Goal: Information Seeking & Learning: Learn about a topic

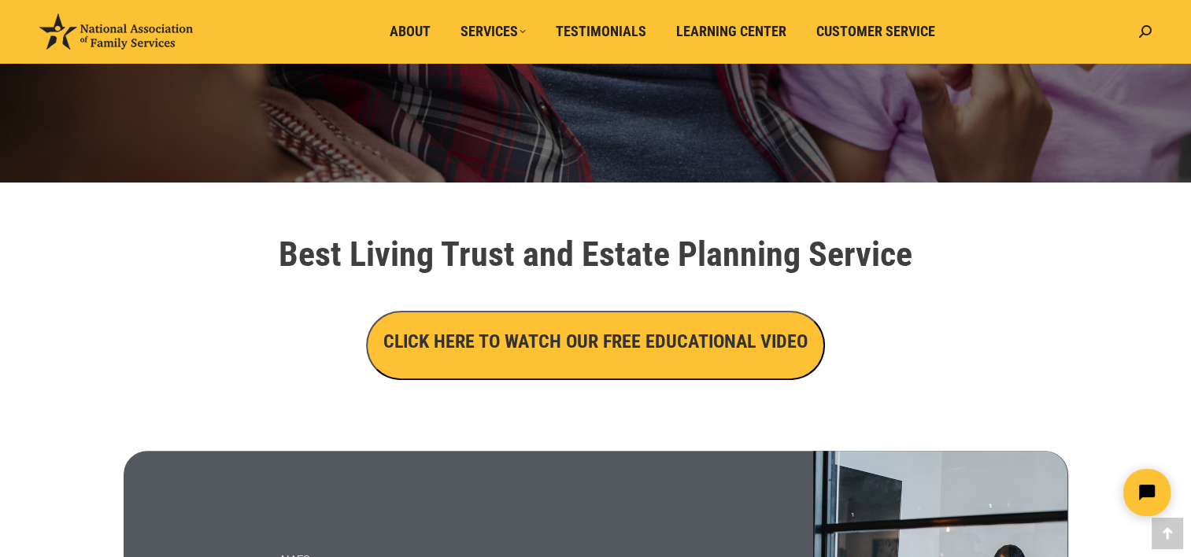
click at [688, 349] on h3 "CLICK HERE TO WATCH OUR FREE EDUCATIONAL VIDEO" at bounding box center [595, 341] width 424 height 27
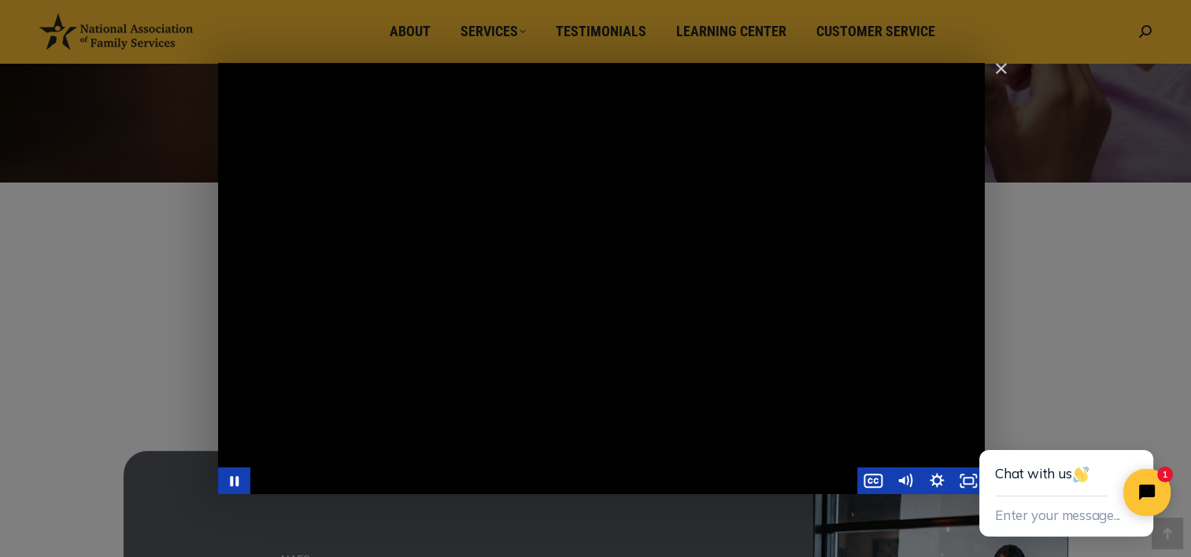
click at [727, 293] on div "Main Video - Full Webinar (Emma) Landon V1.4" at bounding box center [601, 278] width 767 height 431
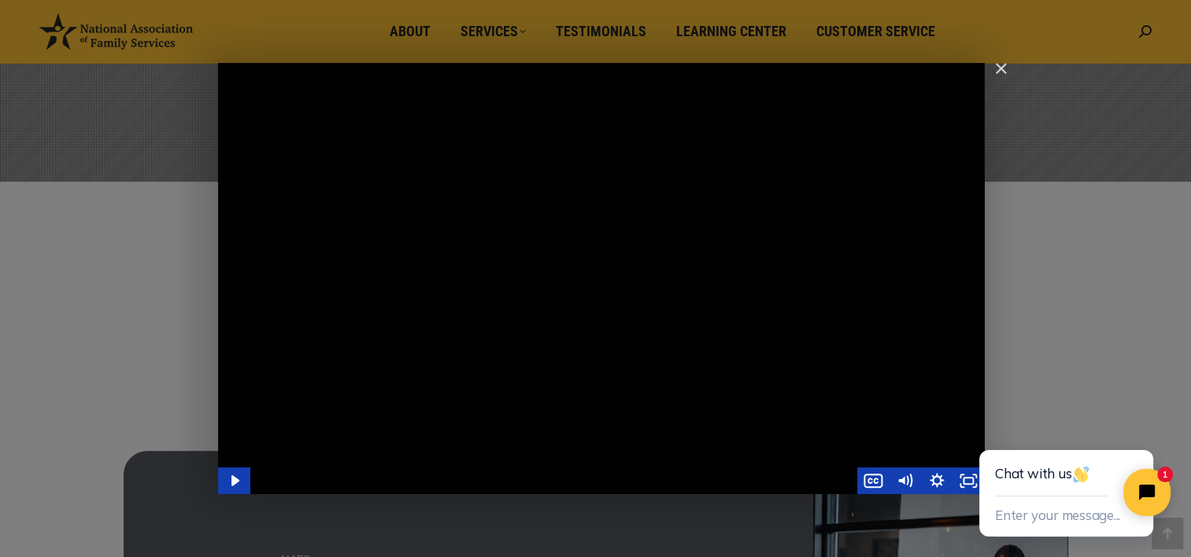
click at [747, 312] on div "Main Video - Full Webinar (Emma) Landon V1.4" at bounding box center [601, 278] width 767 height 431
click at [1142, 436] on icon "Close chat widget" at bounding box center [1142, 434] width 16 height 16
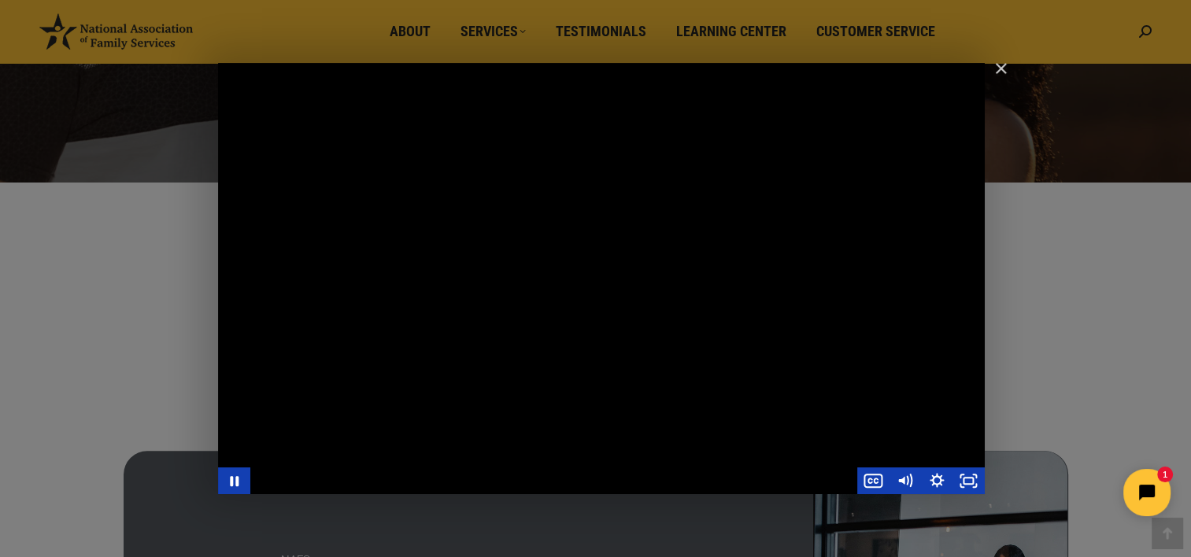
click at [972, 485] on html "1" at bounding box center [1048, 493] width 271 height 74
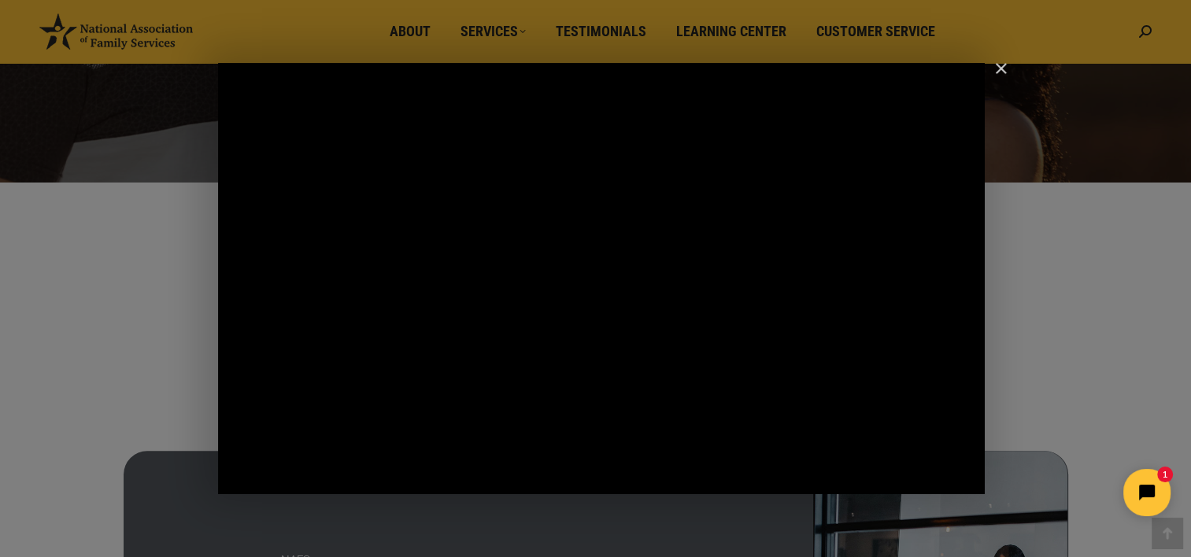
click at [957, 452] on div "Main Video - Full Webinar (Emma) Landon V1.4" at bounding box center [601, 278] width 767 height 431
click at [962, 487] on html "1" at bounding box center [1048, 493] width 271 height 74
click at [959, 453] on div "Main Video - Full Webinar (Emma) Landon V1.4" at bounding box center [601, 278] width 767 height 431
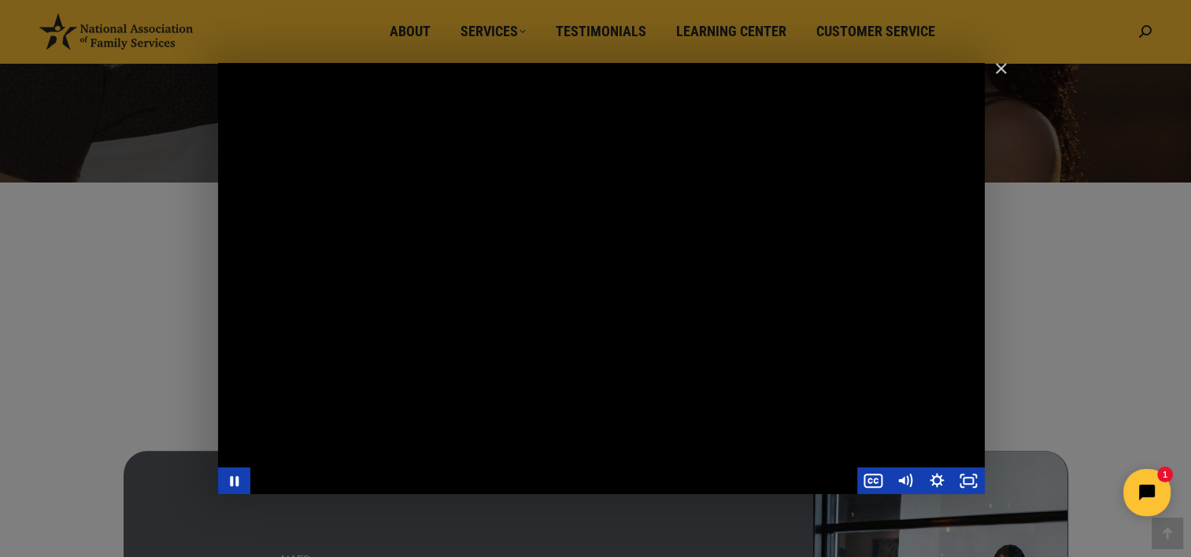
click at [964, 482] on html "1" at bounding box center [1048, 493] width 271 height 74
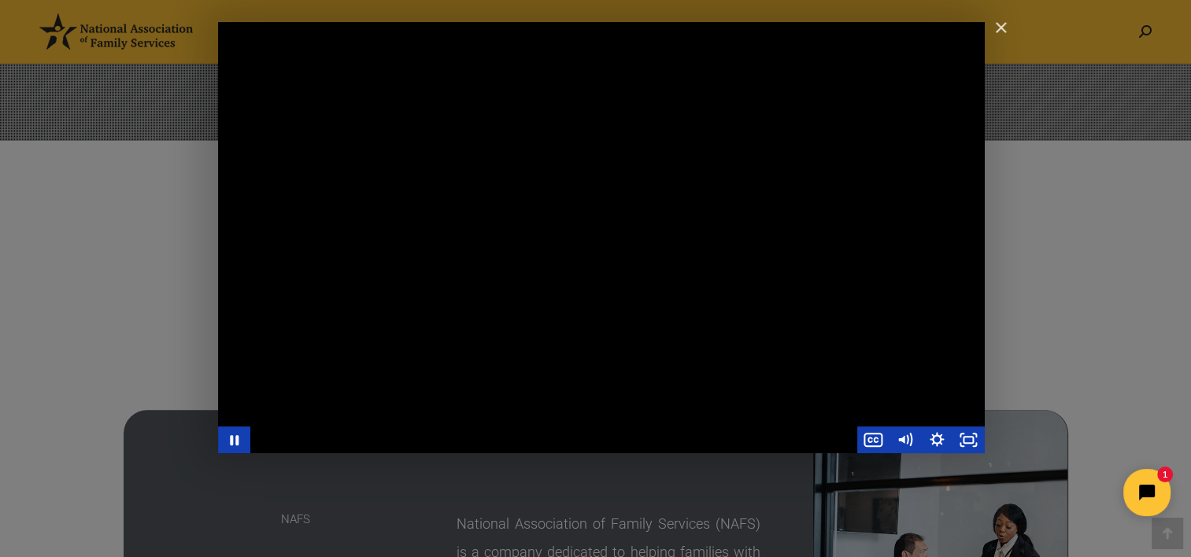
scroll to position [440, 0]
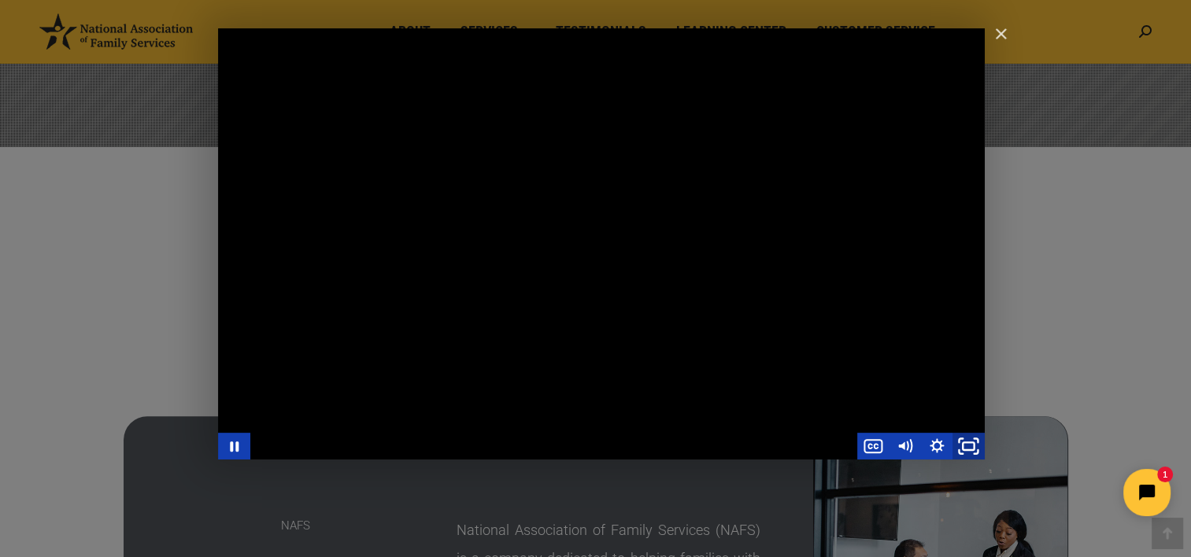
click at [968, 446] on icon "Fullscreen" at bounding box center [968, 447] width 39 height 32
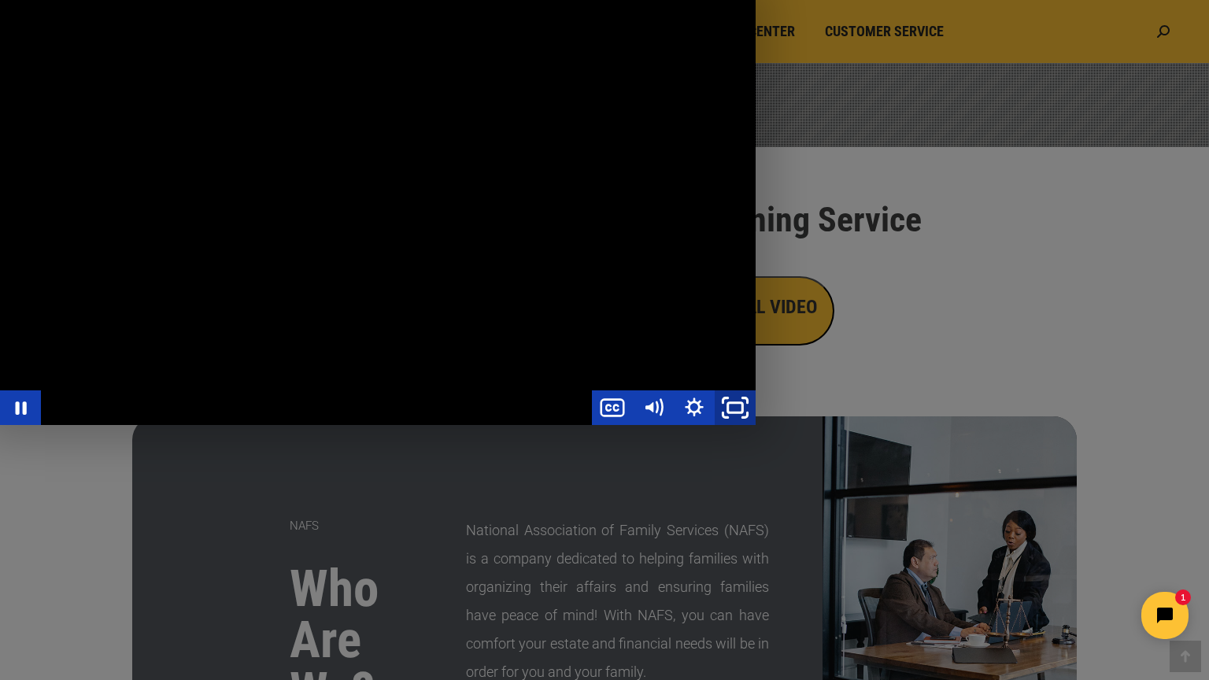
click at [743, 413] on rect "Unfullscreen" at bounding box center [735, 407] width 15 height 9
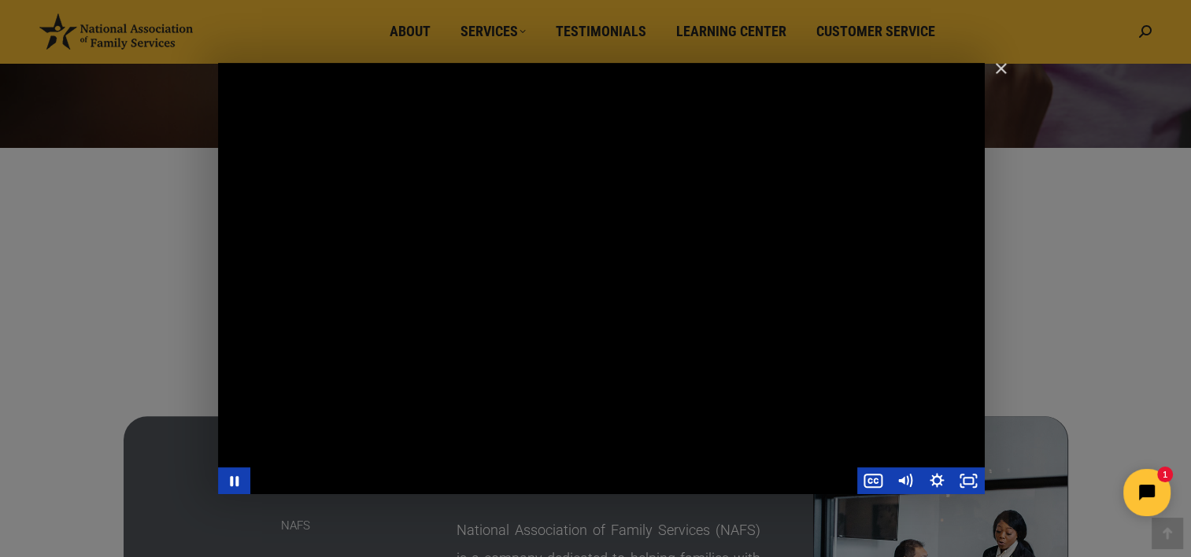
click at [729, 299] on div "Main Video - Full Webinar (Emma) Landon V1.4" at bounding box center [601, 278] width 767 height 431
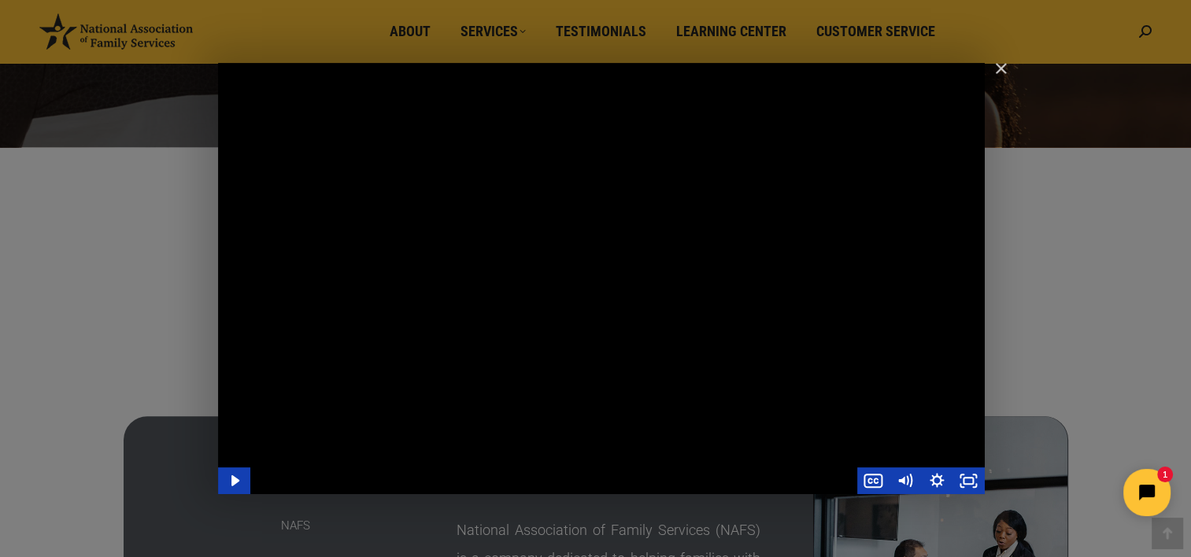
click at [709, 286] on div "Main Video - Full Webinar (Emma) Landon V1.4" at bounding box center [601, 278] width 767 height 431
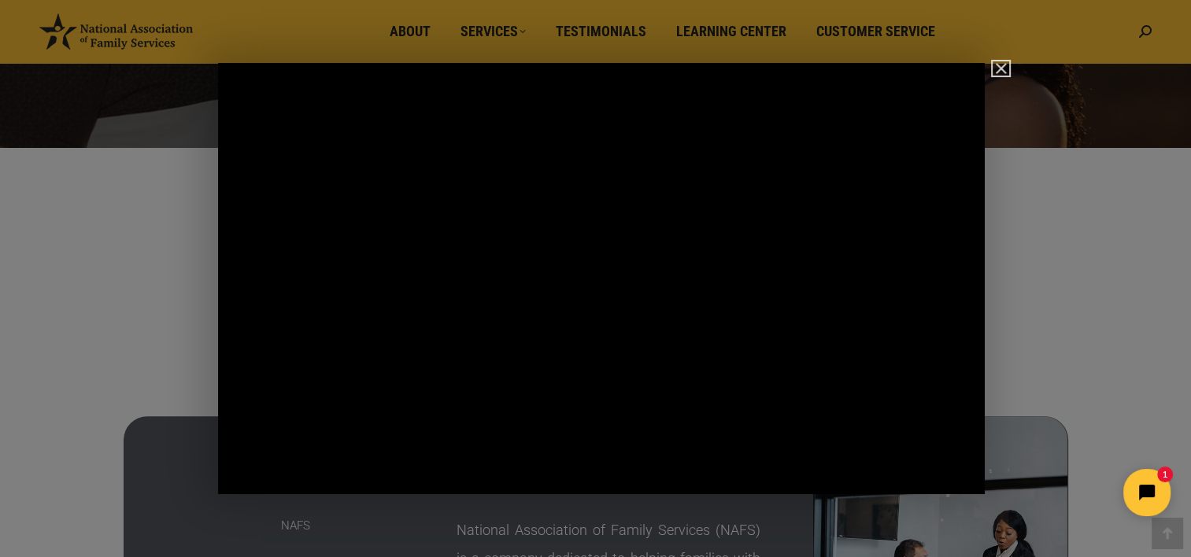
click at [999, 69] on img "Close" at bounding box center [994, 75] width 27 height 27
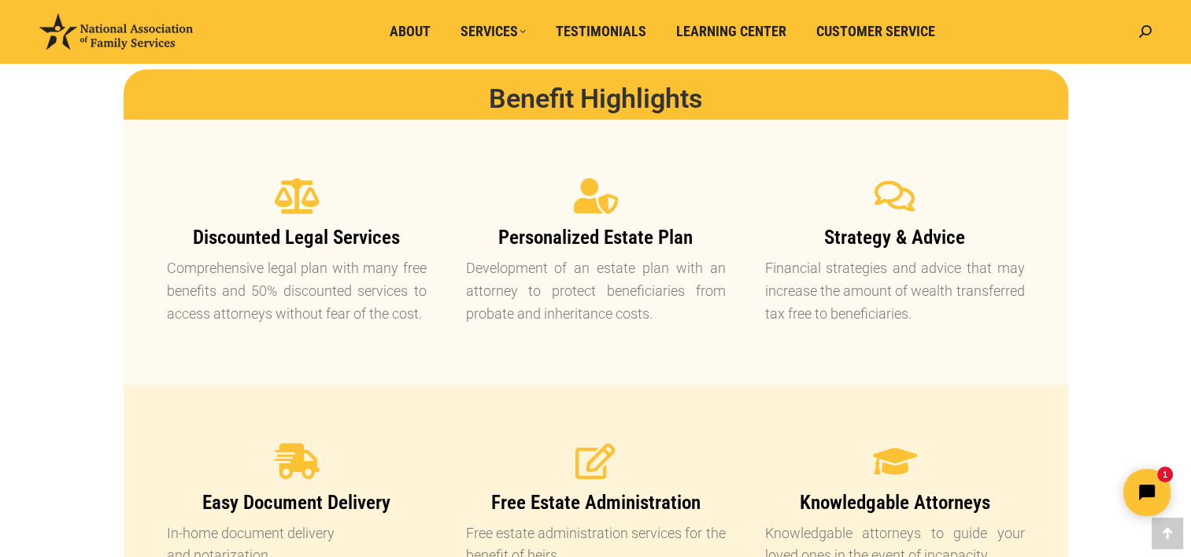
scroll to position [1272, 0]
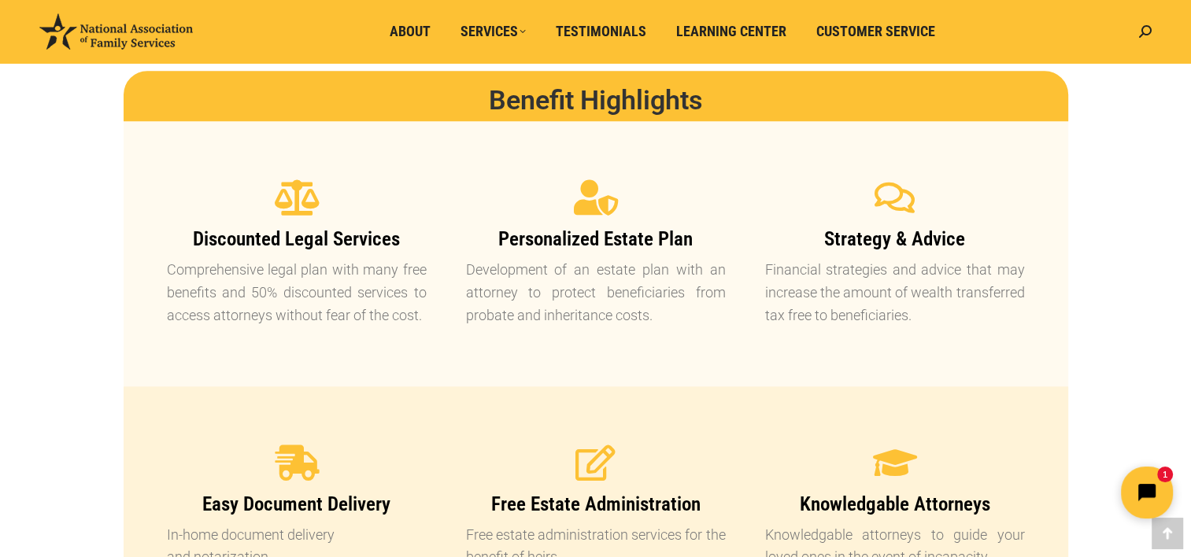
click at [1147, 489] on icon "Open chat widget" at bounding box center [1156, 493] width 24 height 24
